Goal: Check status: Check status

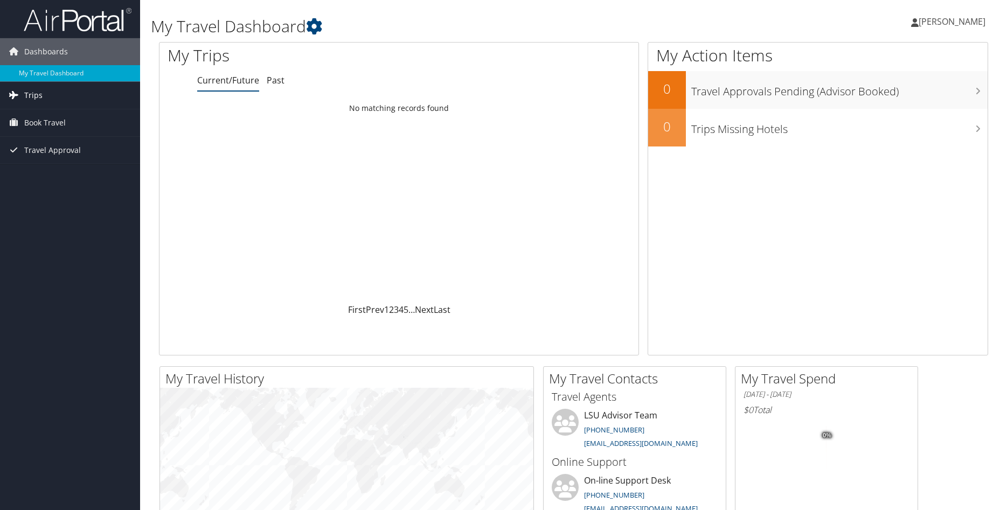
click at [36, 92] on span "Trips" at bounding box center [33, 95] width 18 height 27
click at [36, 93] on span "Trips" at bounding box center [33, 95] width 18 height 27
click at [39, 122] on span "Book Travel" at bounding box center [45, 122] width 42 height 27
click at [41, 151] on span "Travel Approval" at bounding box center [52, 150] width 57 height 27
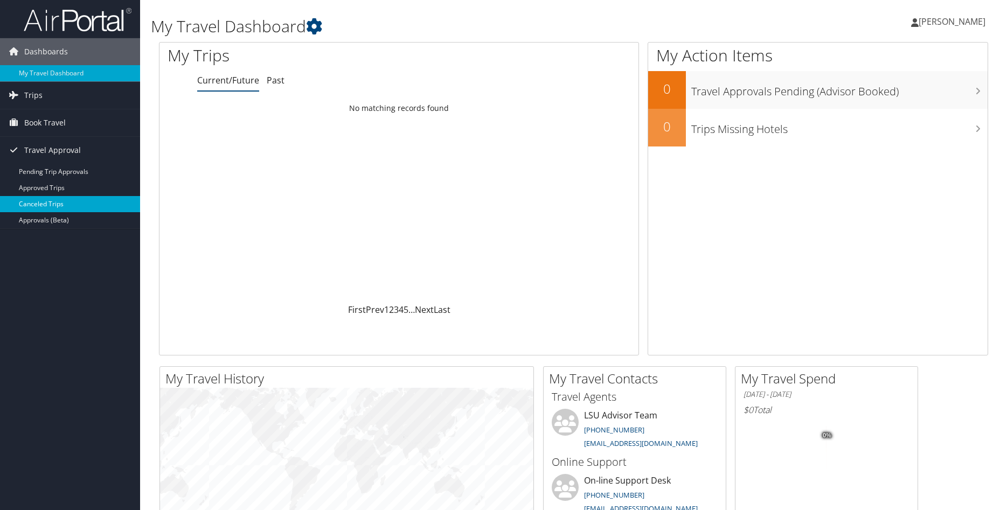
click at [47, 204] on link "Canceled Trips" at bounding box center [70, 204] width 140 height 16
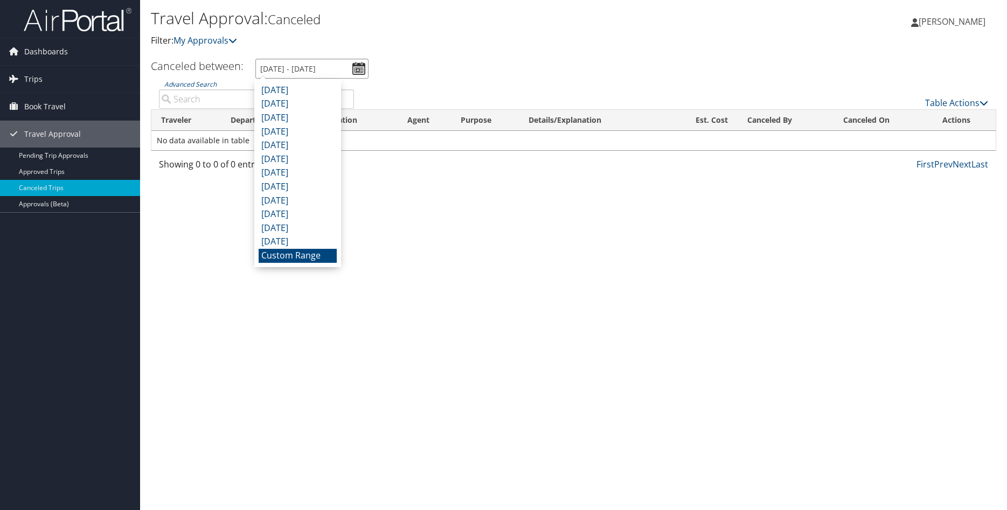
click at [294, 68] on input "[DATE] - [DATE]" at bounding box center [312, 69] width 113 height 20
type input "[DATE] - [DATE]"
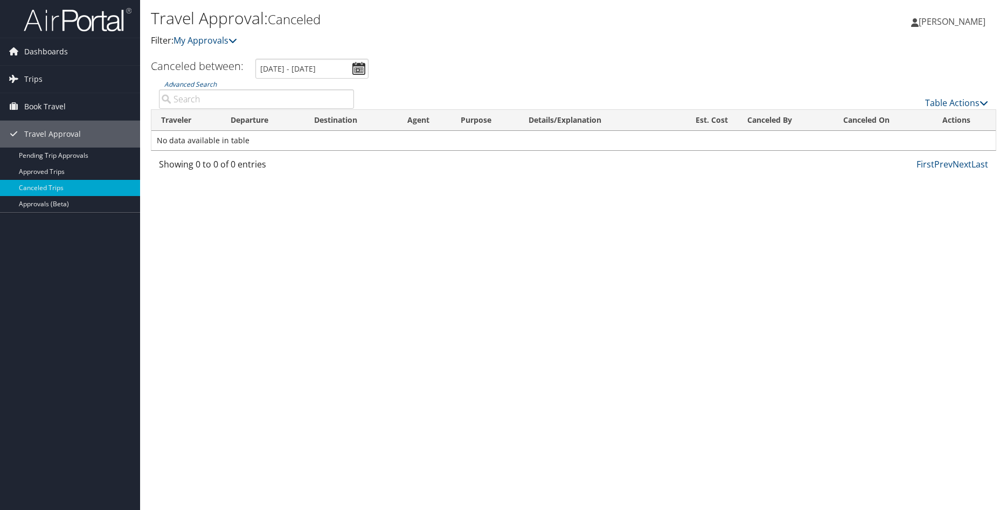
click at [481, 65] on ul "Canceled between: [DATE] - [DATE]" at bounding box center [568, 69] width 858 height 20
